Goal: Check status: Check status

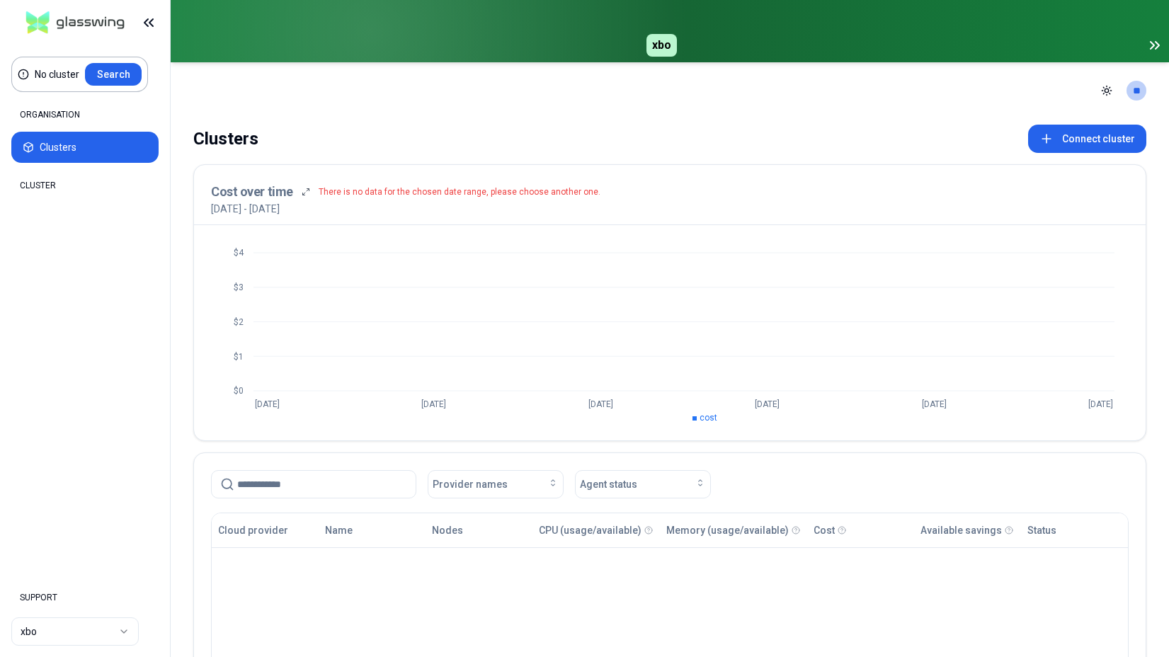
click at [64, 632] on html "No cluster Search ORGANISATION Clusters Policies CLUSTER Dashboard Optimization…" at bounding box center [584, 328] width 1169 height 657
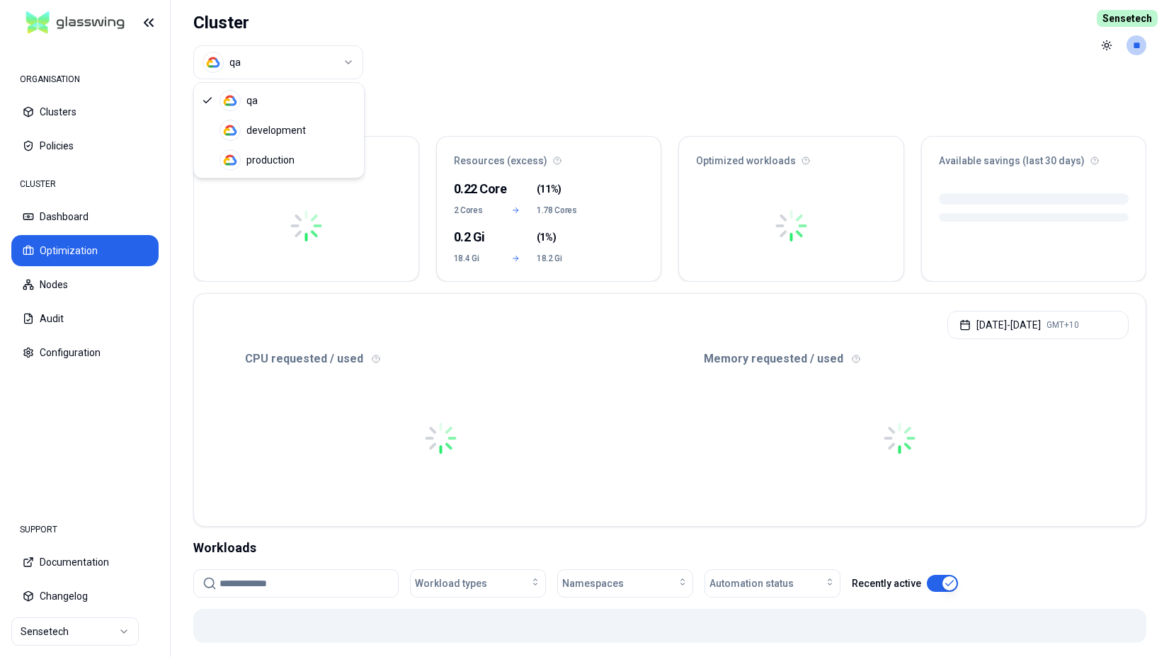
click at [324, 66] on html "ORGANISATION Clusters Policies CLUSTER Dashboard Optimization Nodes Audit Confi…" at bounding box center [584, 328] width 1169 height 657
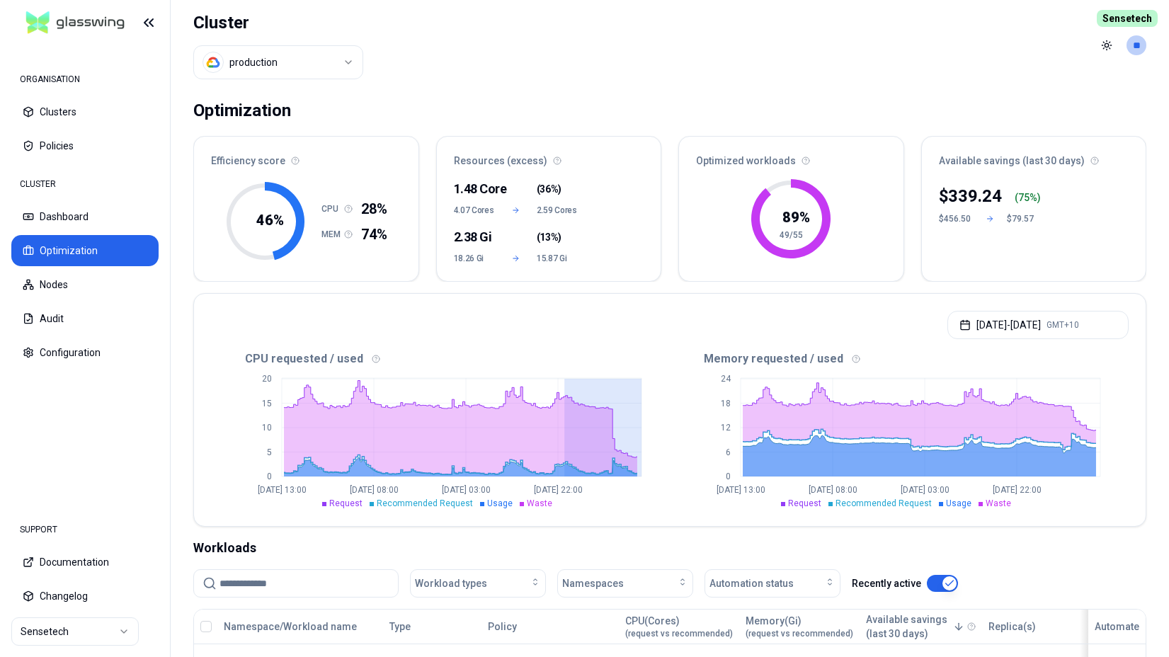
drag, startPoint x: 564, startPoint y: 420, endPoint x: 656, endPoint y: 422, distance: 92.1
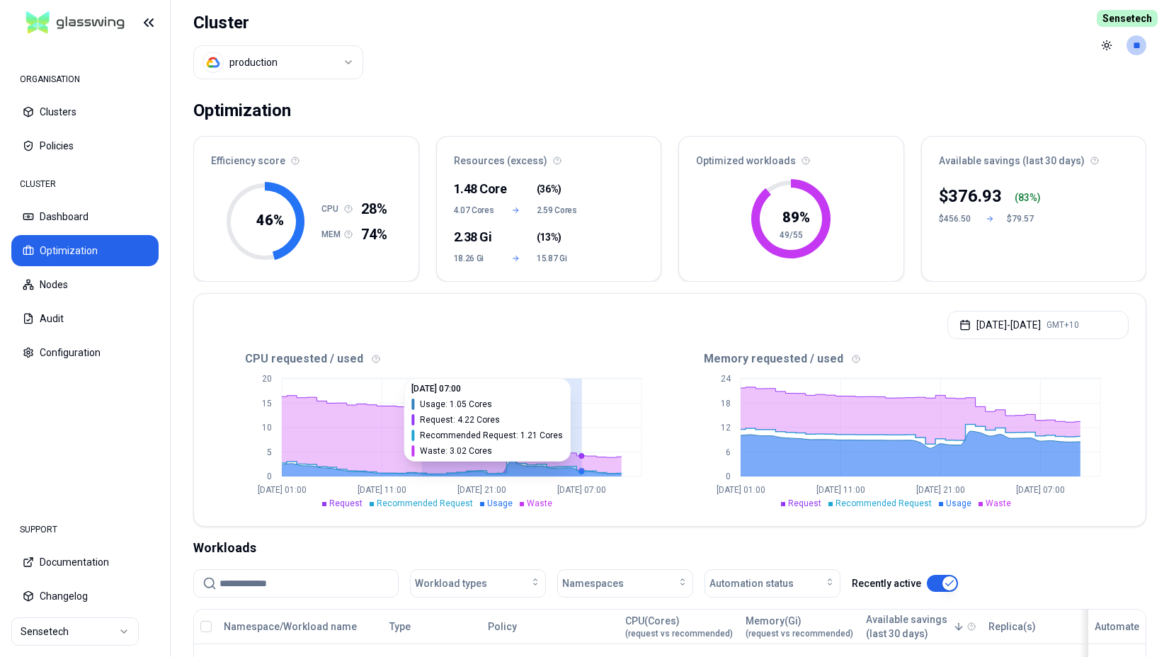
drag, startPoint x: 425, startPoint y: 421, endPoint x: 656, endPoint y: 421, distance: 230.9
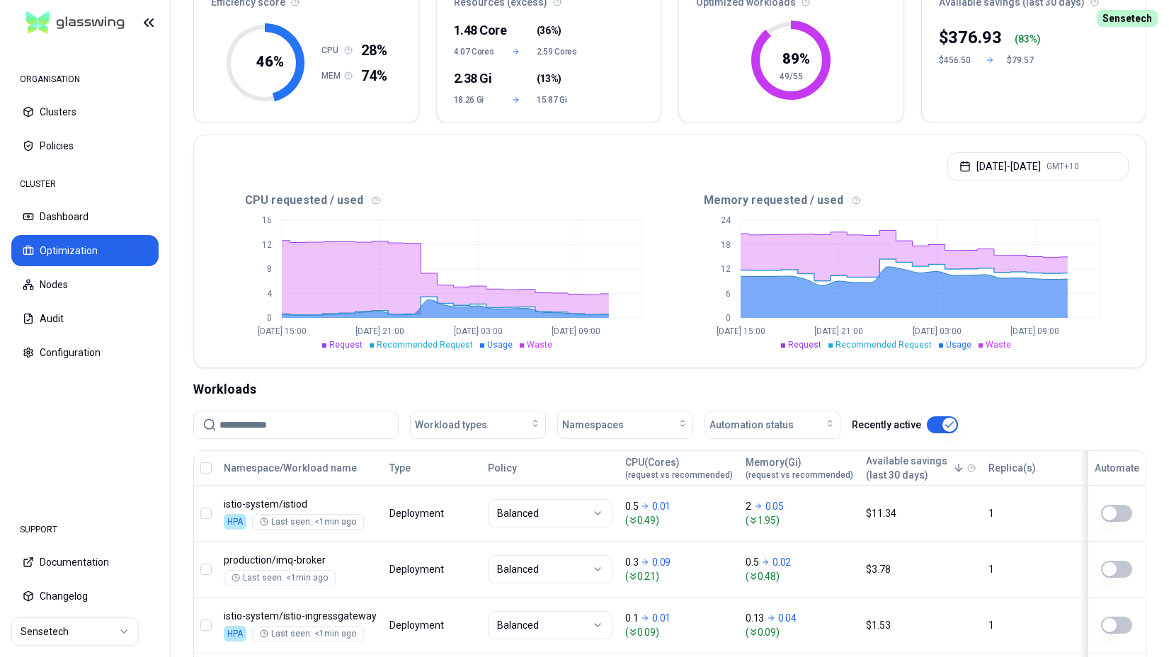
scroll to position [156, 0]
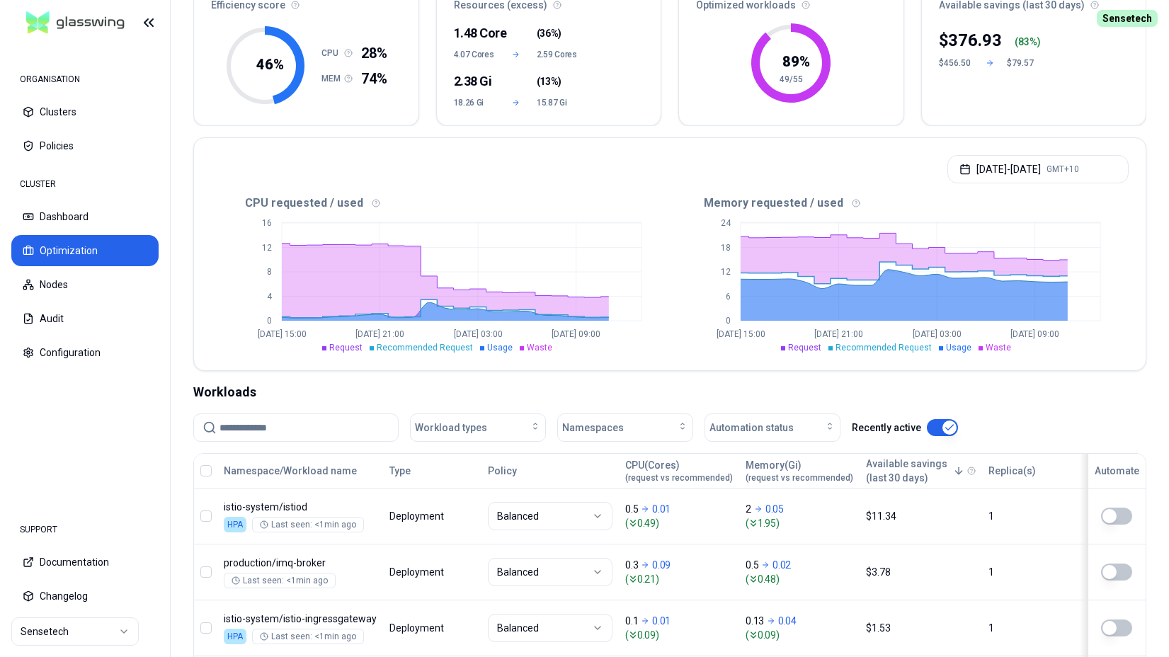
click at [275, 431] on input at bounding box center [305, 427] width 170 height 27
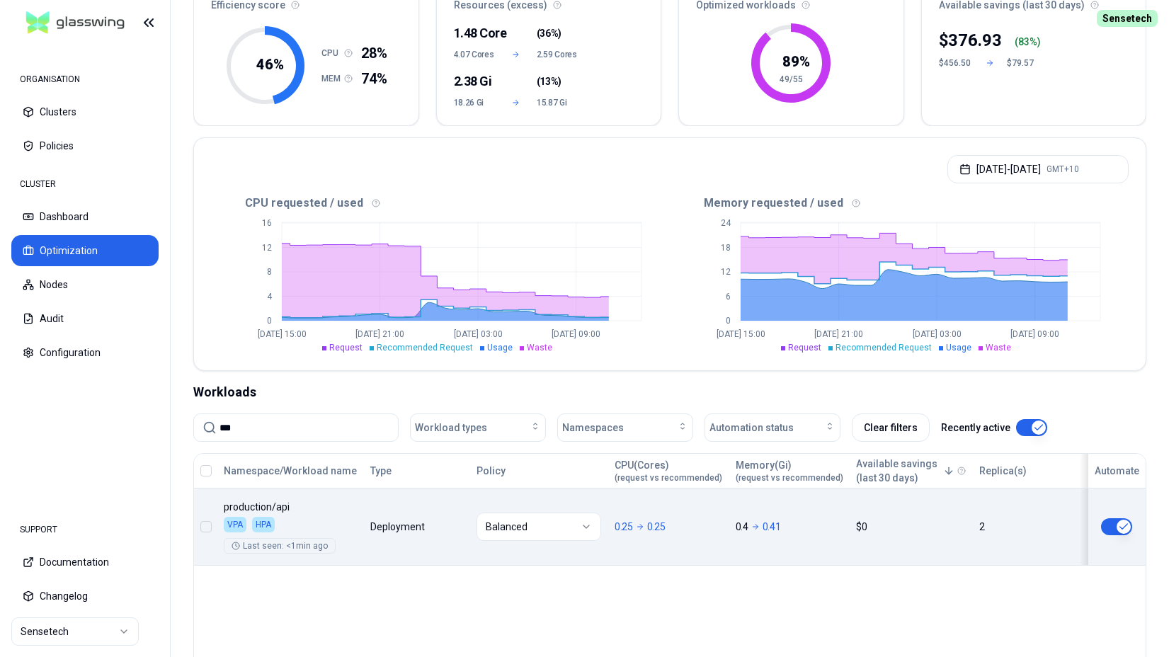
type input "***"
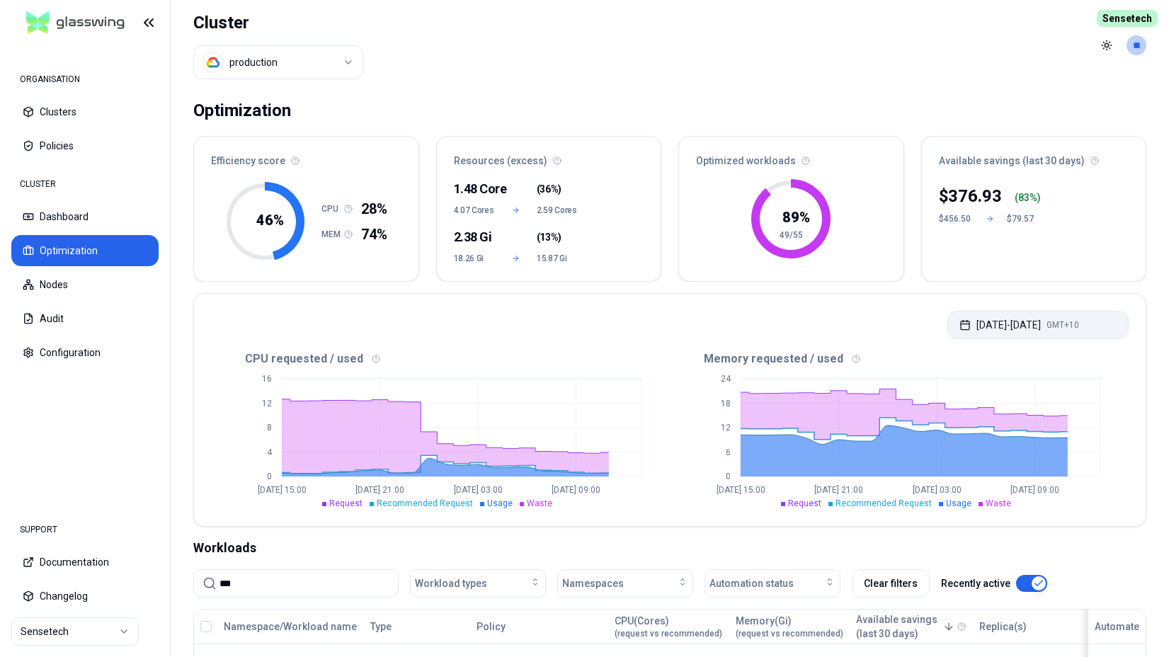
click at [1081, 319] on button "[DATE] - [DATE] GMT+10" at bounding box center [1038, 325] width 181 height 28
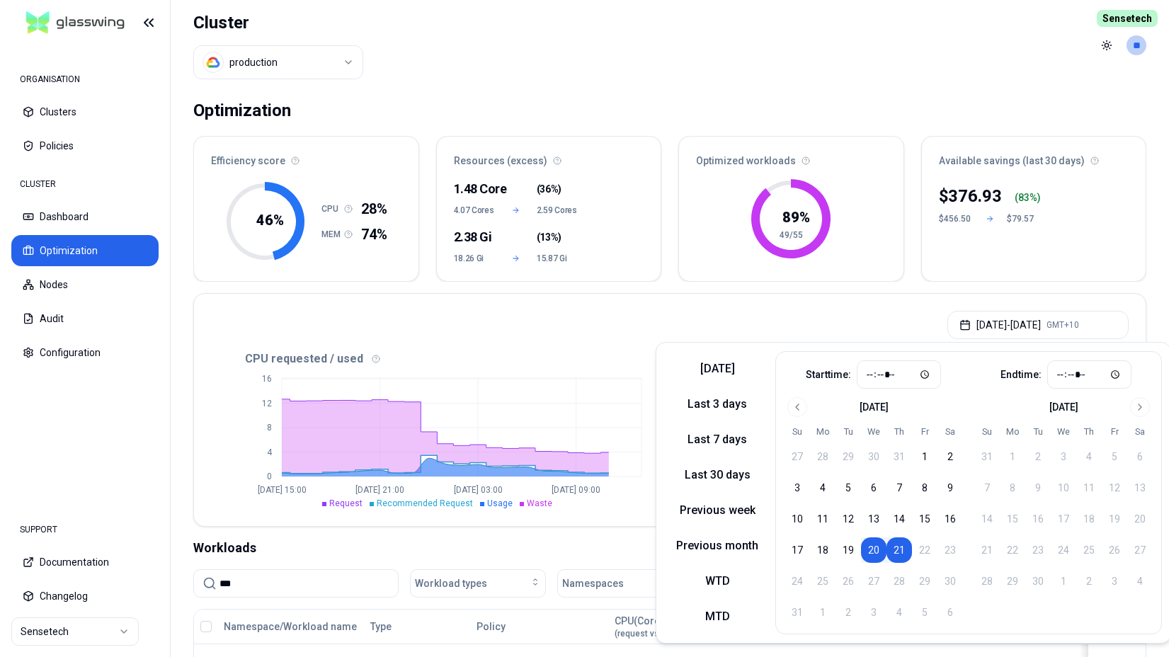
click at [802, 322] on div "[DATE] - [DATE] GMT+10" at bounding box center [670, 321] width 952 height 54
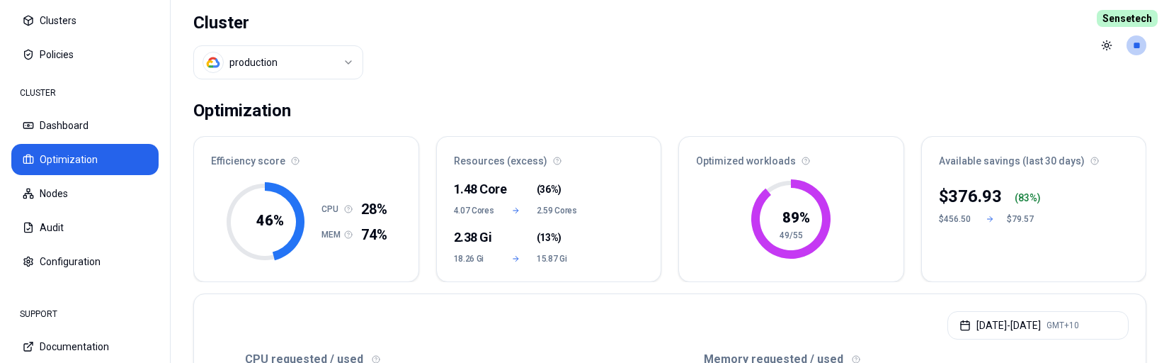
click at [490, 57] on header "Cluster production Toggle theme **" at bounding box center [670, 45] width 999 height 91
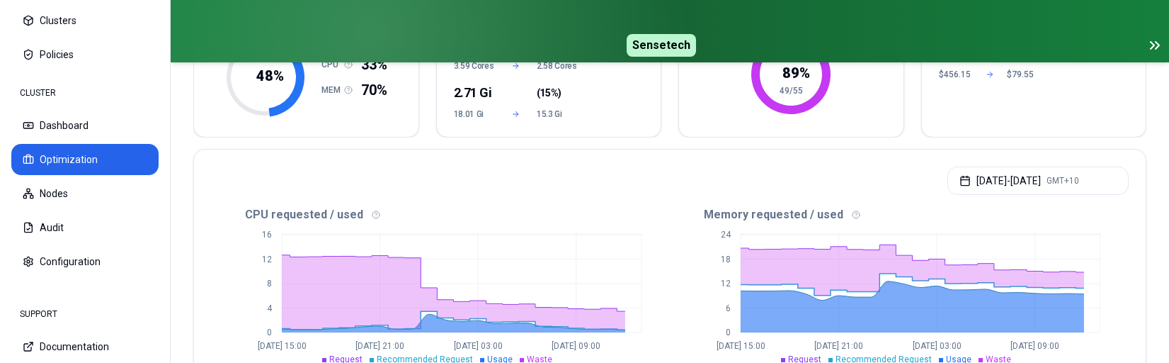
scroll to position [229, 0]
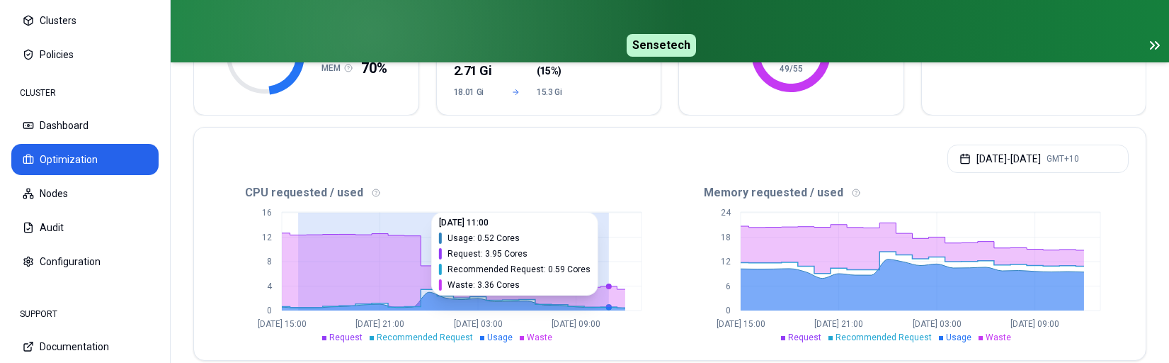
drag, startPoint x: 292, startPoint y: 254, endPoint x: 617, endPoint y: 263, distance: 324.5
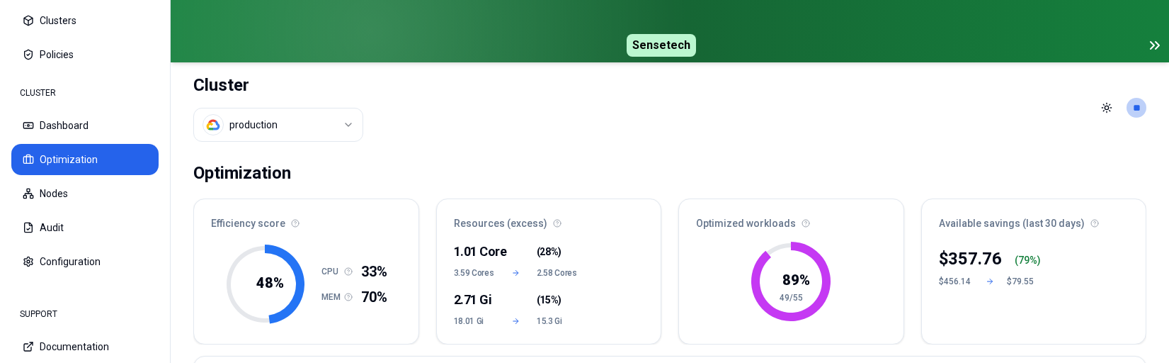
click at [1156, 48] on icon at bounding box center [1158, 45] width 4 height 7
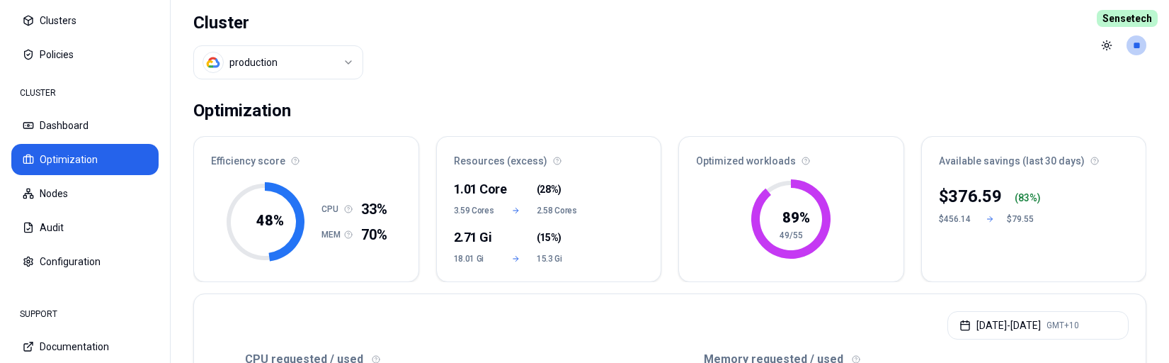
scroll to position [217, 0]
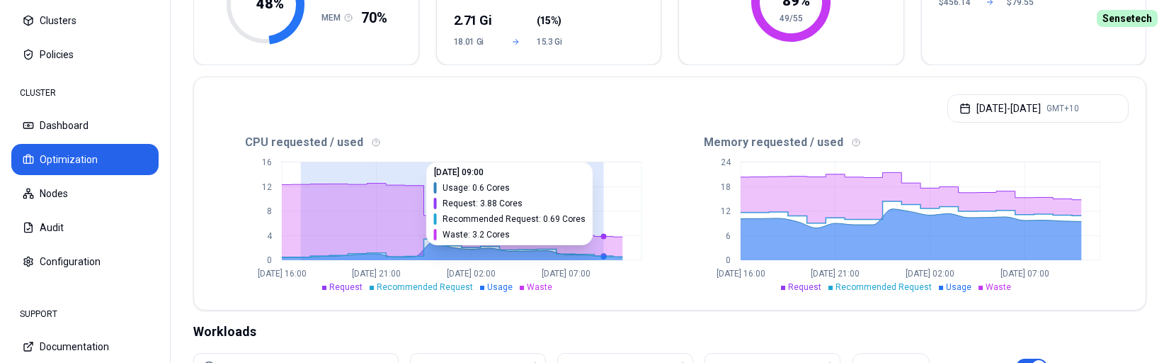
drag, startPoint x: 294, startPoint y: 208, endPoint x: 601, endPoint y: 214, distance: 307.4
